Goal: Information Seeking & Learning: Learn about a topic

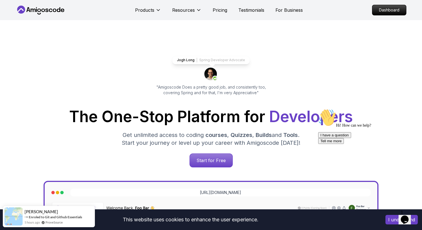
click at [51, 10] on icon at bounding box center [41, 10] width 50 height 9
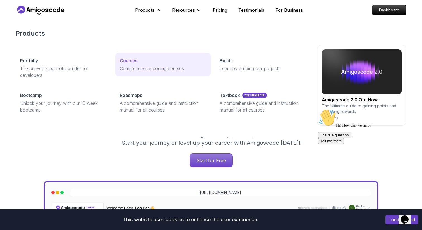
click at [131, 60] on p "Courses" at bounding box center [129, 60] width 18 height 7
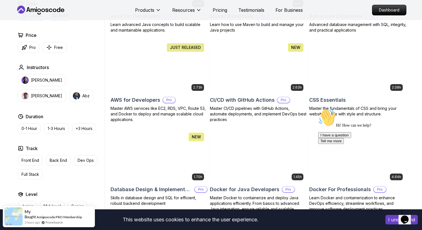
scroll to position [396, 0]
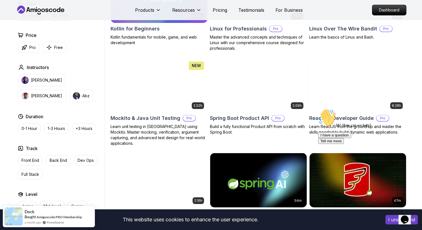
scroll to position [1180, 0]
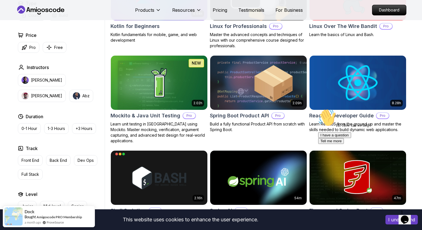
click at [336, 117] on div "Hi! How can we help? I have a question Tell me more" at bounding box center [368, 126] width 100 height 35
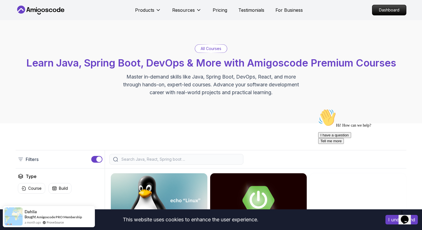
scroll to position [0, 0]
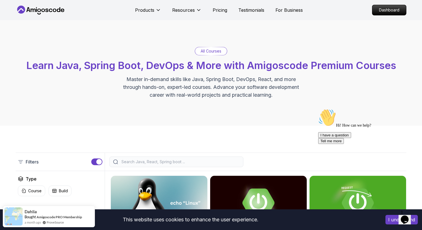
click at [387, 15] on nav "Products Resources Pricing Testimonials For Business Dashboard" at bounding box center [211, 10] width 391 height 20
click at [380, 9] on p "Dashboard" at bounding box center [389, 9] width 32 height 9
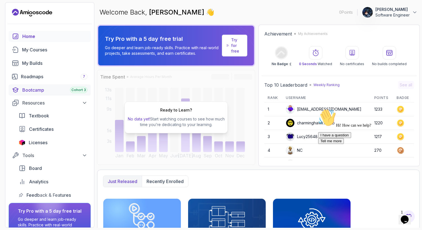
click at [76, 92] on span "Cohort 3" at bounding box center [78, 90] width 15 height 4
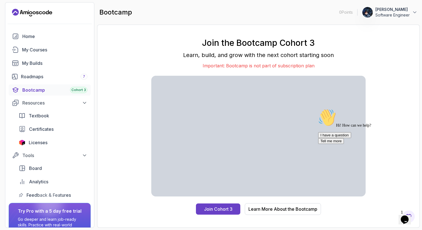
click at [43, 10] on icon "Landing page" at bounding box center [32, 12] width 40 height 9
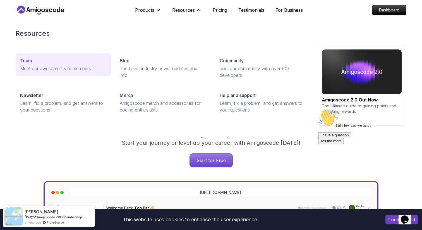
click at [52, 60] on div "Team" at bounding box center [63, 60] width 86 height 7
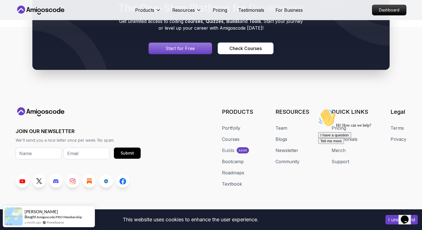
scroll to position [263, 0]
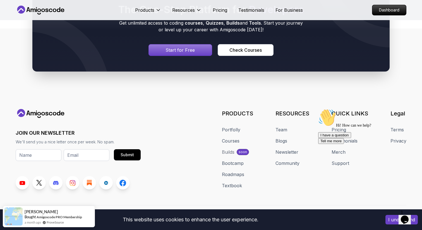
click at [181, 47] on p "Start for Free" at bounding box center [180, 50] width 29 height 7
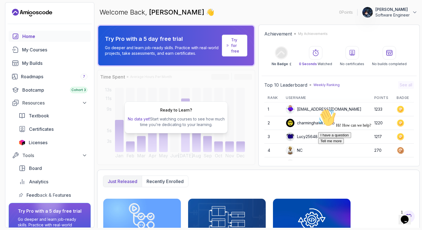
scroll to position [1, 0]
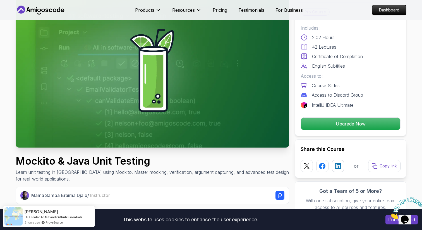
scroll to position [40, 0]
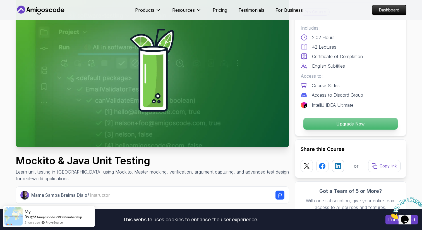
click at [357, 123] on p "Upgrade Now" at bounding box center [350, 124] width 94 height 12
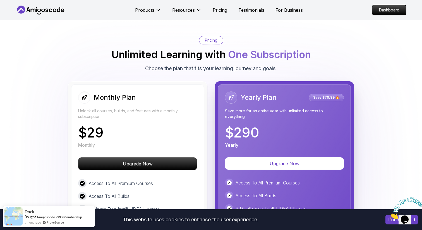
scroll to position [1241, 0]
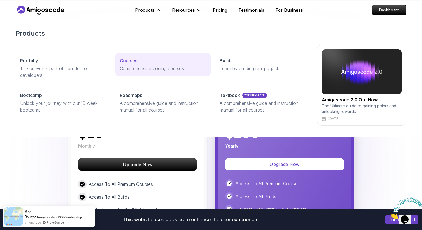
click at [133, 62] on p "Courses" at bounding box center [129, 60] width 18 height 7
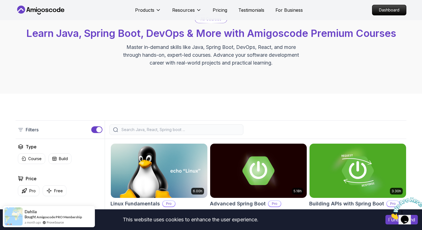
scroll to position [32, 0]
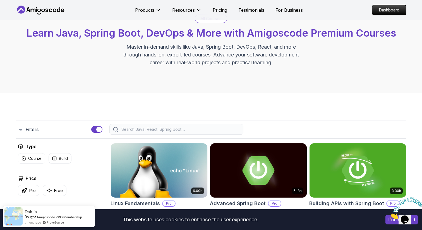
click at [144, 129] on input "search" at bounding box center [179, 129] width 119 height 6
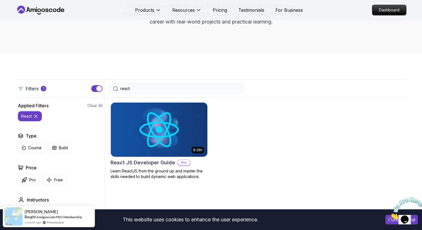
scroll to position [76, 0]
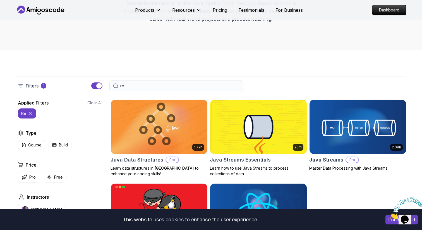
type input "r"
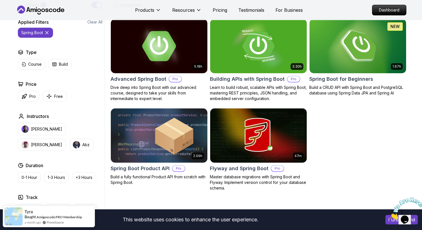
scroll to position [131, 0]
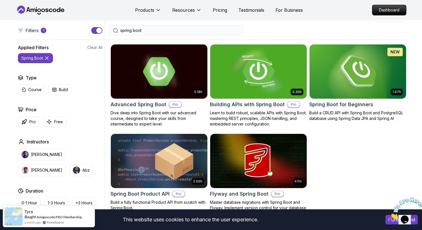
click at [132, 30] on input "spring boot" at bounding box center [179, 31] width 119 height 6
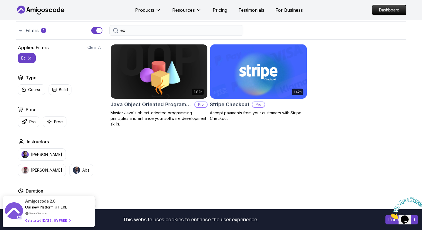
type input "e"
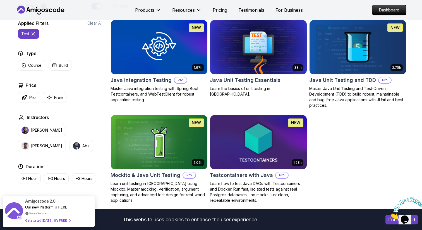
scroll to position [152, 0]
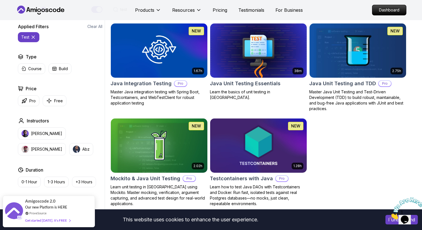
type input "test"
click at [161, 142] on img at bounding box center [158, 145] width 101 height 57
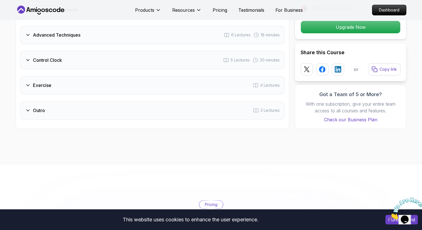
scroll to position [1065, 0]
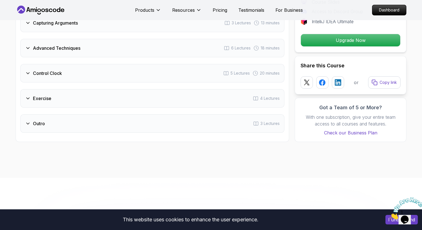
click at [37, 94] on div "Exercise 4 Lectures" at bounding box center [152, 98] width 264 height 18
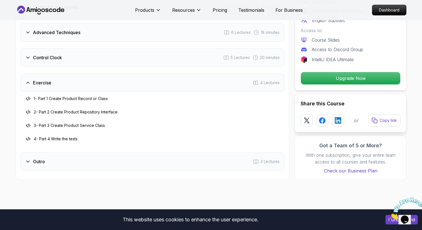
scroll to position [1058, 0]
